Goal: Book appointment/travel/reservation

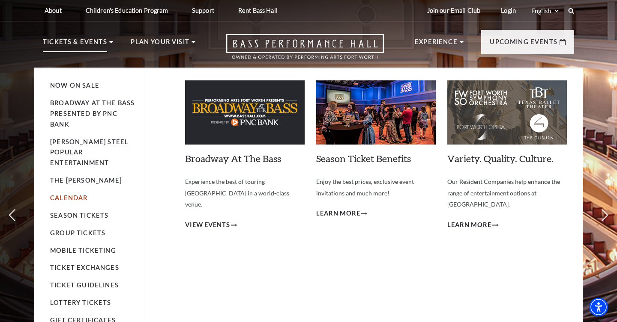
click at [78, 194] on link "Calendar" at bounding box center [68, 197] width 37 height 7
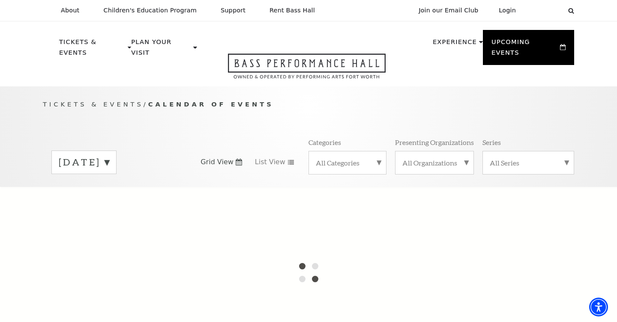
click at [109, 156] on label "August 2025" at bounding box center [84, 162] width 51 height 13
click at [109, 171] on label "September 2025" at bounding box center [84, 180] width 51 height 18
click at [109, 156] on label "August 2025" at bounding box center [84, 162] width 51 height 13
click at [134, 187] on div at bounding box center [308, 272] width 617 height 171
click at [109, 156] on label "August 2025" at bounding box center [84, 163] width 51 height 15
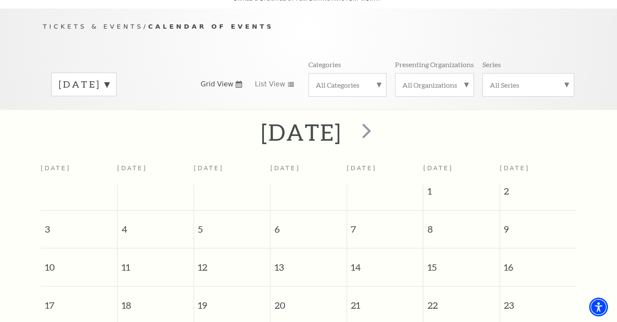
scroll to position [78, 0]
click at [378, 120] on span "next" at bounding box center [366, 130] width 24 height 24
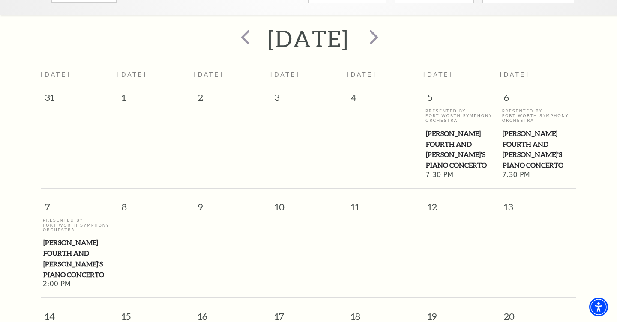
scroll to position [172, 0]
click at [386, 24] on span "next" at bounding box center [373, 36] width 24 height 24
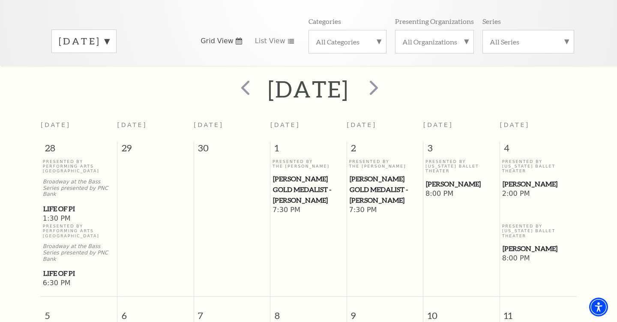
scroll to position [119, 0]
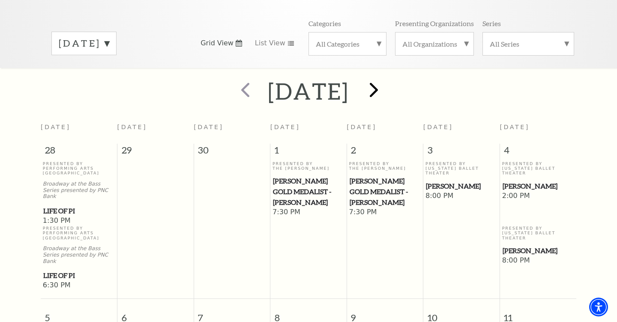
click at [386, 79] on span "next" at bounding box center [373, 89] width 24 height 24
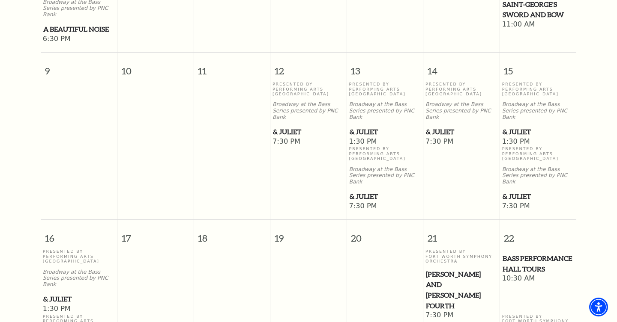
scroll to position [555, 0]
